Goal: Transaction & Acquisition: Purchase product/service

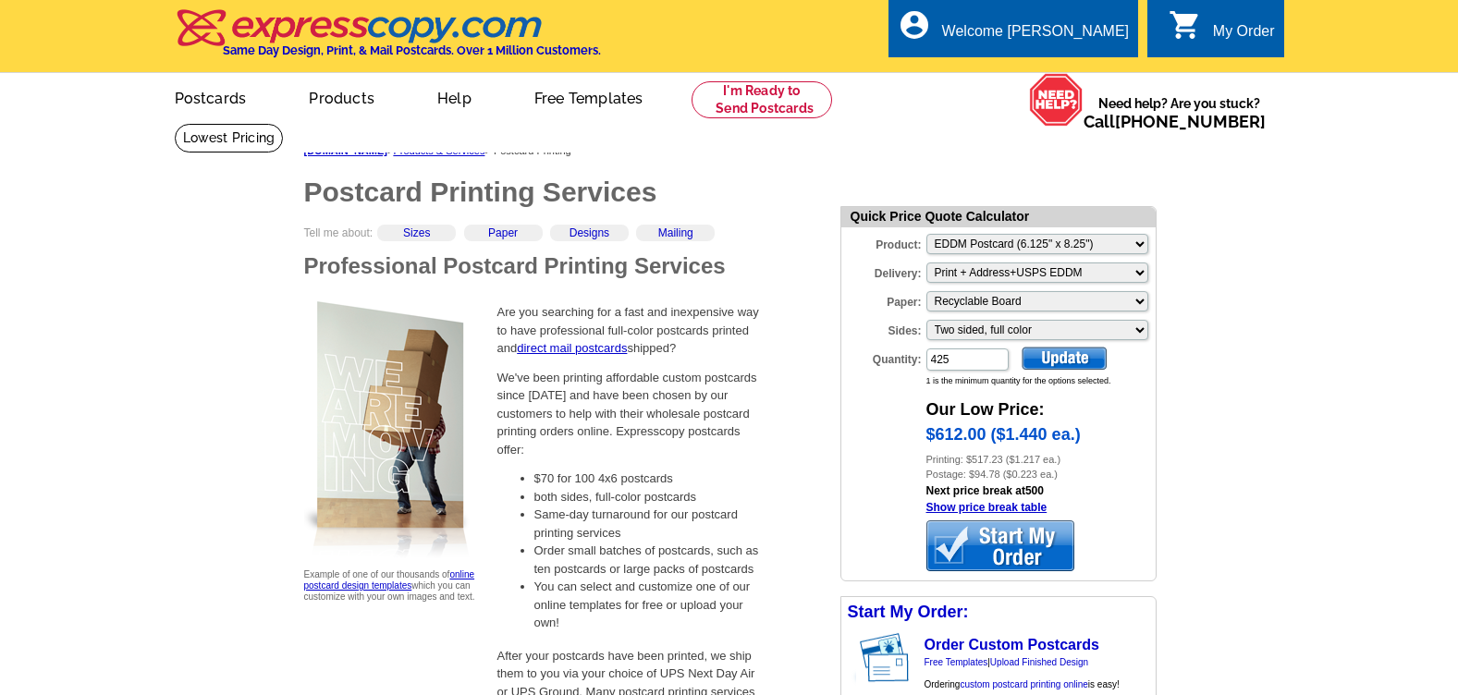
select select "14"
select select "3"
